Goal: Obtain resource: Obtain resource

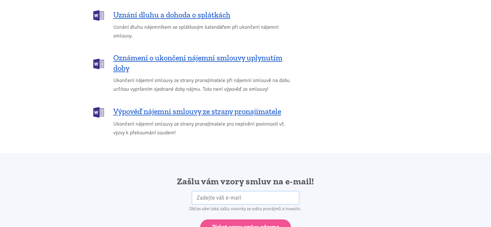
scroll to position [969, 0]
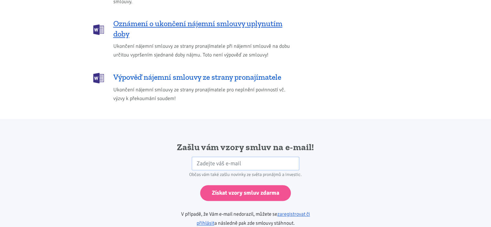
click at [129, 72] on span "Výpověď nájemní smlouvy ze strany pronajímatele" at bounding box center [197, 77] width 168 height 10
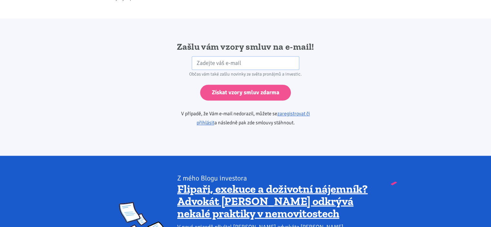
scroll to position [1079, 0]
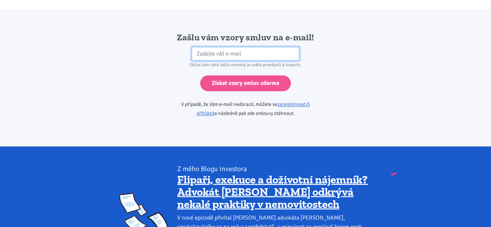
click at [203, 47] on input "email" at bounding box center [246, 54] width 108 height 14
type input "[EMAIL_ADDRESS][DOMAIN_NAME]"
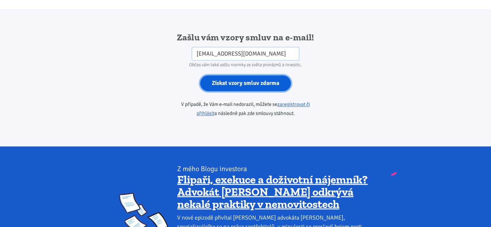
click at [228, 75] on input "Získat vzory smluv zdarma" at bounding box center [245, 83] width 91 height 16
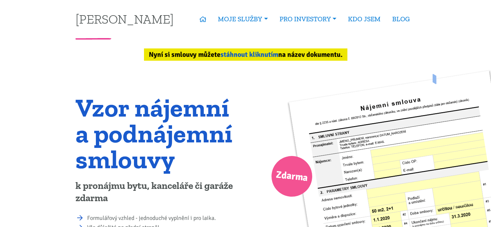
click at [244, 54] on link "stáhnout kliknutím" at bounding box center [250, 54] width 58 height 8
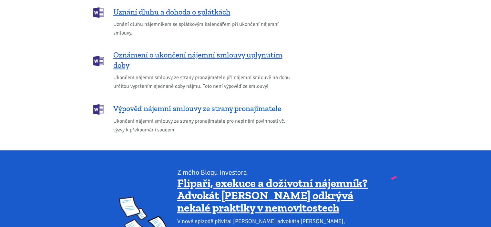
scroll to position [963, 0]
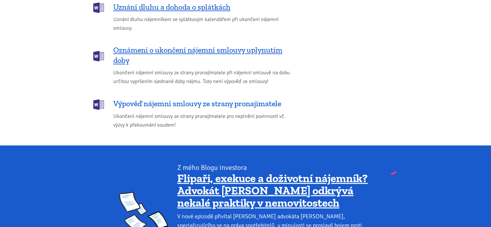
click at [161, 98] on span "Výpověď nájemní smlouvy ze strany pronajímatele" at bounding box center [197, 103] width 168 height 10
